Goal: Navigation & Orientation: Go to known website

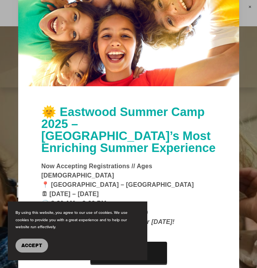
click at [37, 245] on span "Accept" at bounding box center [31, 245] width 21 height 5
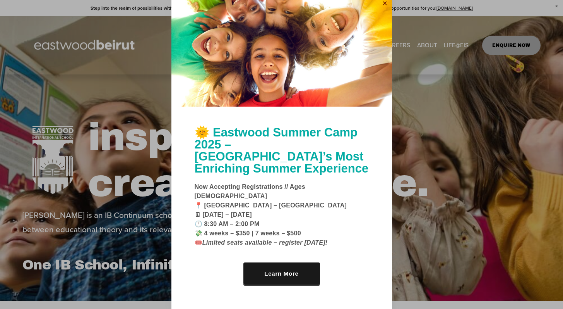
click at [256, 10] on link "Close" at bounding box center [385, 3] width 12 height 12
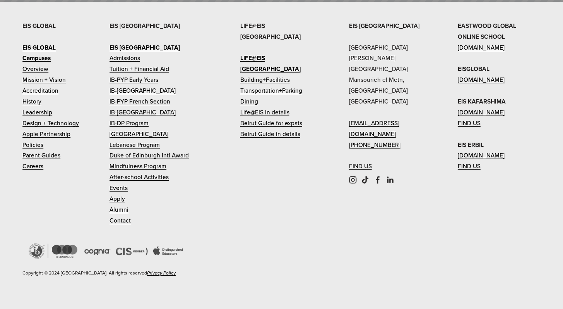
scroll to position [3345, 0]
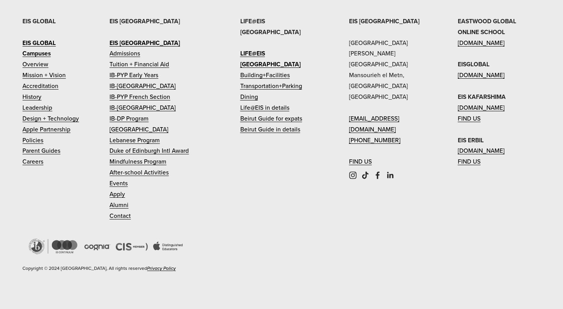
click at [256, 48] on link "[DOMAIN_NAME]" at bounding box center [481, 43] width 47 height 11
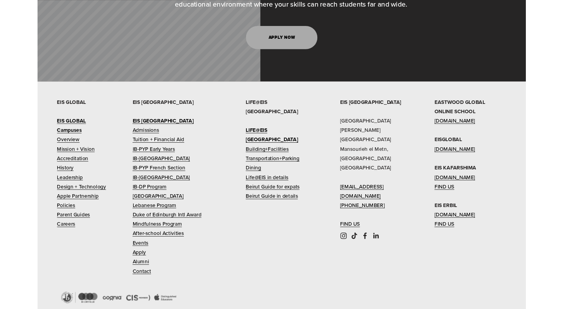
scroll to position [3312, 0]
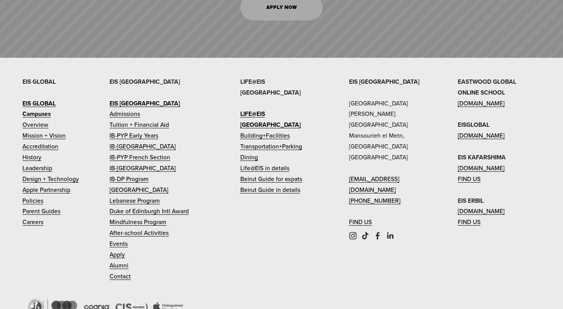
scroll to position [3345, 0]
